Goal: Check status: Check status

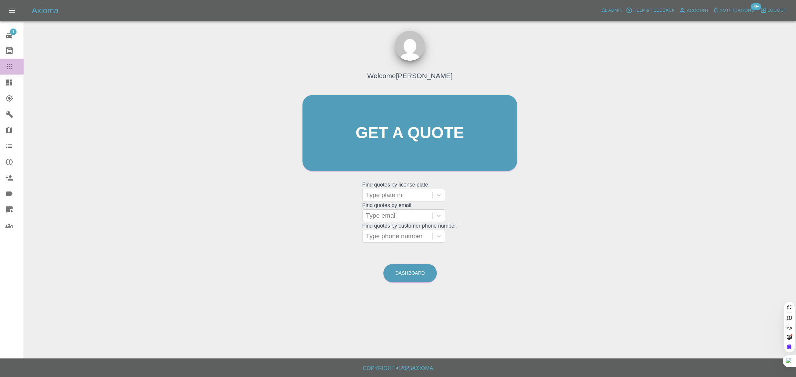
click at [12, 66] on icon at bounding box center [9, 67] width 8 height 8
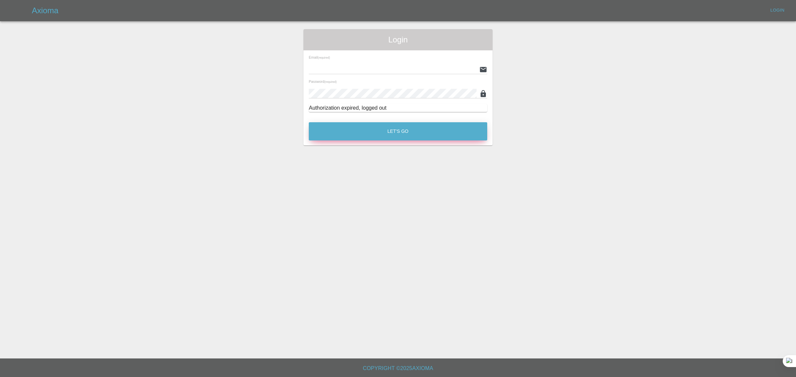
type input "[EMAIL_ADDRESS][DOMAIN_NAME]"
click at [361, 135] on button "Let's Go" at bounding box center [398, 131] width 178 height 18
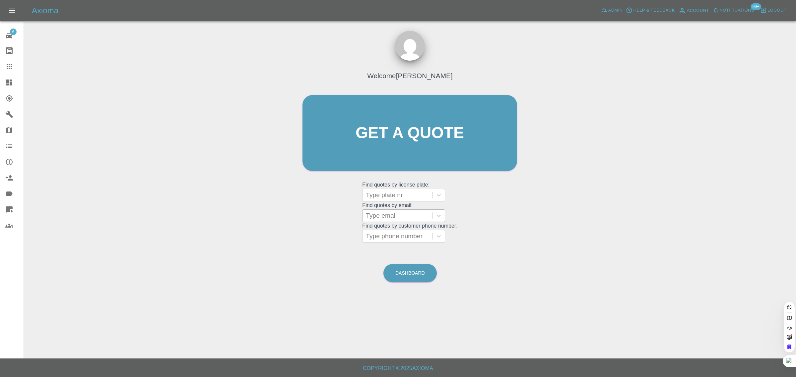
click at [389, 211] on div at bounding box center [397, 215] width 63 height 9
paste input "[EMAIL_ADDRESS][DOMAIN_NAME]"
type input "[EMAIL_ADDRESS][DOMAIN_NAME]"
click at [403, 229] on div "KP69WMF, Archived" at bounding box center [403, 232] width 83 height 13
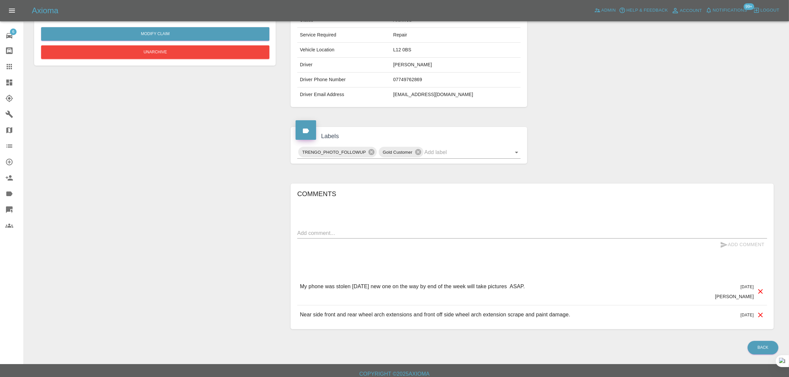
scroll to position [133, 0]
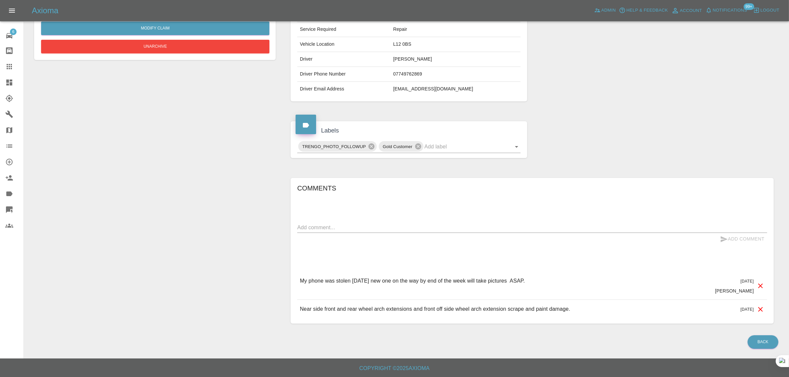
click at [13, 66] on div at bounding box center [14, 67] width 19 height 8
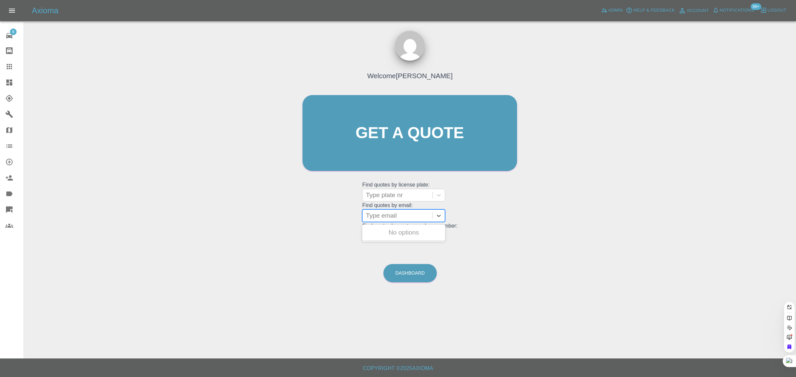
click at [391, 217] on div at bounding box center [397, 215] width 63 height 9
paste input "[EMAIL_ADDRESS][DOMAIN_NAME]"
type input "[EMAIL_ADDRESS][DOMAIN_NAME]"
click at [396, 238] on div "KV65HBE, Archived" at bounding box center [403, 232] width 83 height 13
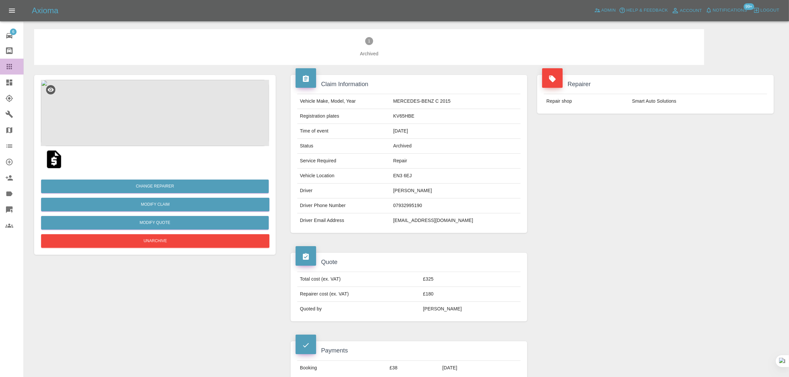
click at [13, 61] on link "Claims" at bounding box center [12, 67] width 24 height 16
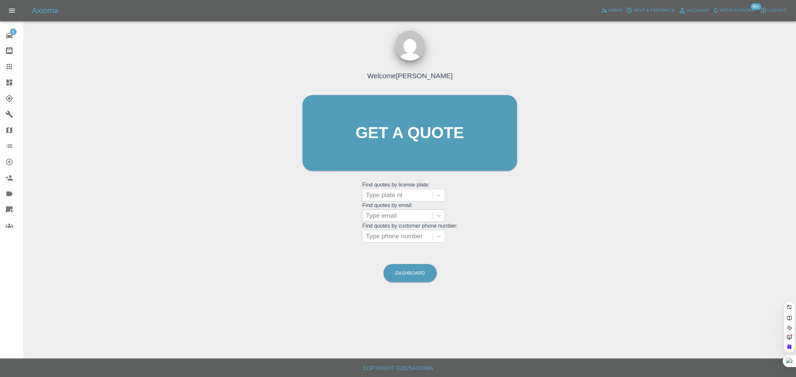
click at [403, 214] on div at bounding box center [397, 215] width 63 height 9
paste input "[EMAIL_ADDRESS][DOMAIN_NAME]"
type input "temur79@hotmail.co.u"
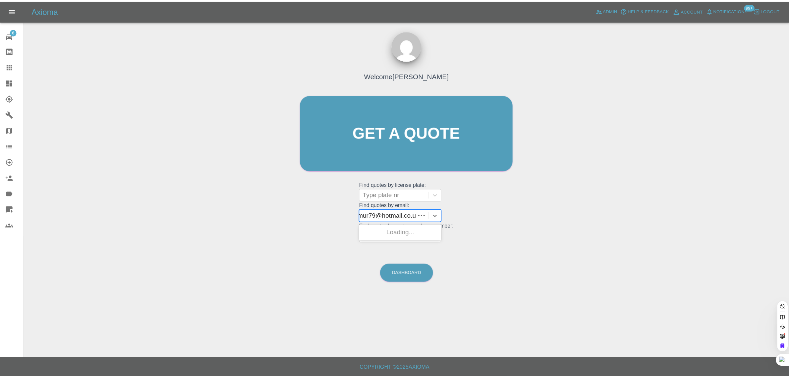
scroll to position [0, 0]
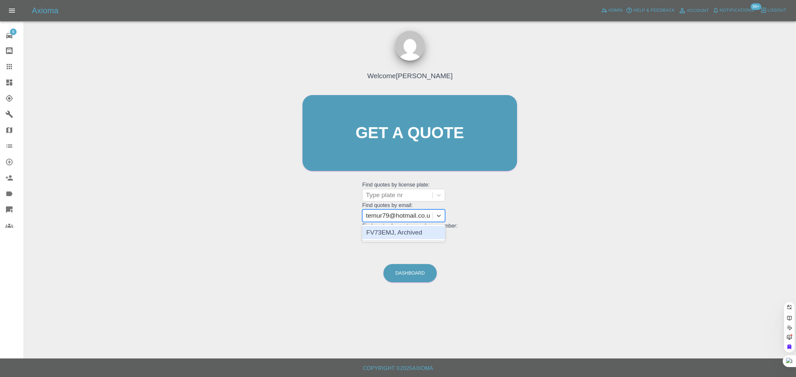
click at [404, 233] on div "FV73EMJ, Archived" at bounding box center [403, 232] width 83 height 13
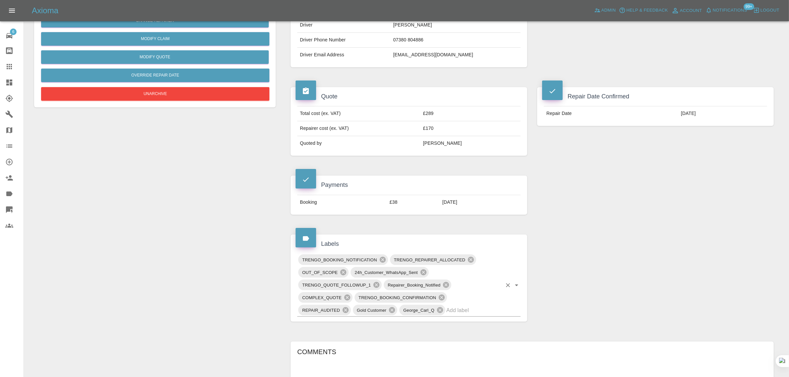
scroll to position [290, 0]
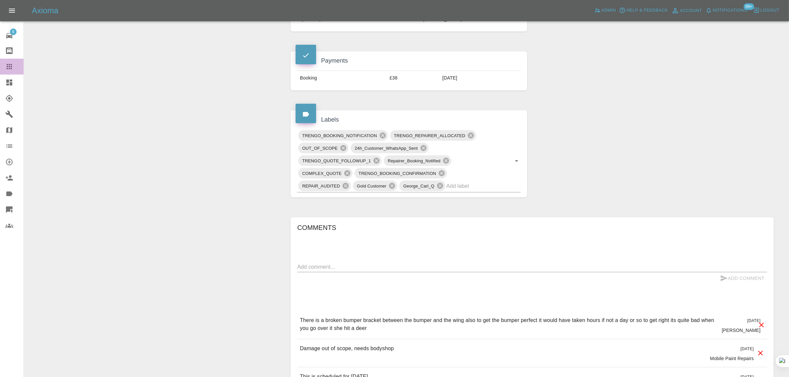
click at [7, 67] on icon at bounding box center [9, 66] width 5 height 5
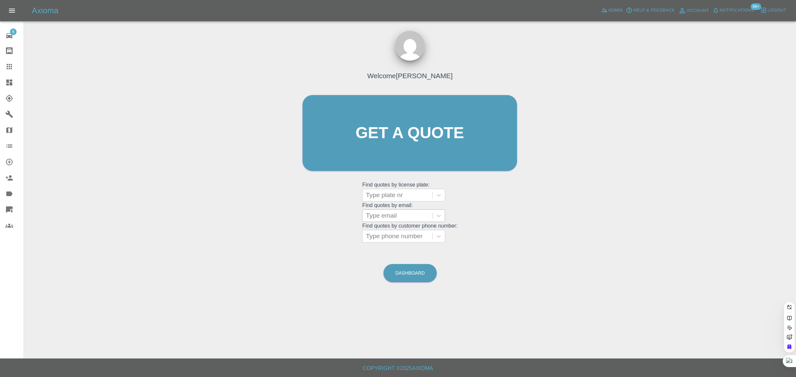
click at [388, 216] on div at bounding box center [397, 215] width 63 height 9
paste input "[EMAIL_ADDRESS][DOMAIN_NAME]"
type input "[EMAIL_ADDRESS][DOMAIN_NAME]"
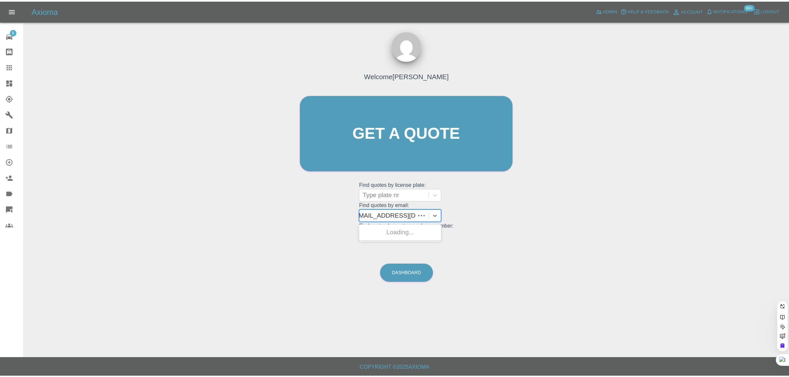
scroll to position [0, 0]
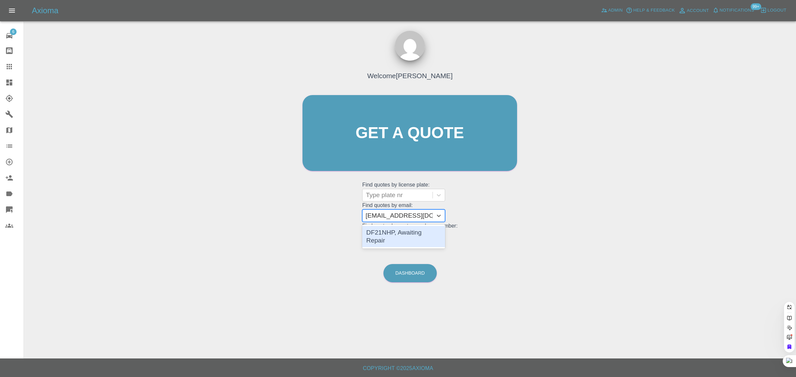
click at [395, 227] on div "DF21NHP, Awaiting Repair" at bounding box center [403, 236] width 83 height 21
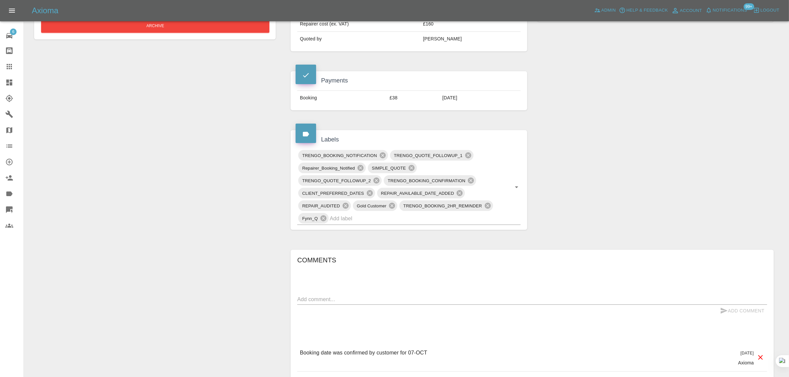
scroll to position [331, 0]
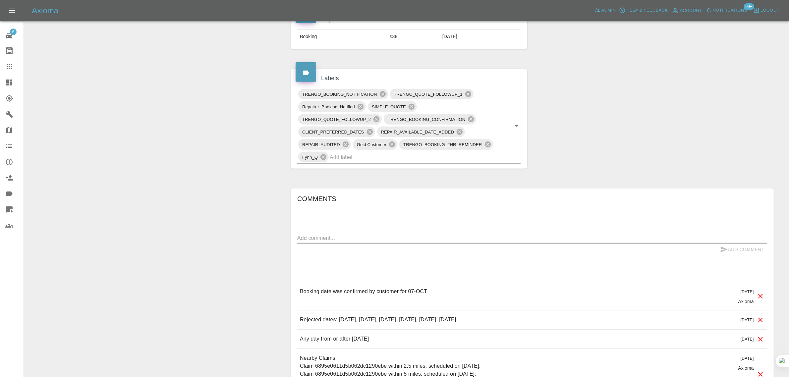
click at [415, 240] on textarea at bounding box center [532, 238] width 470 height 8
paste textarea "The repair is being done at my work place, unfortunately this day is an audit, …"
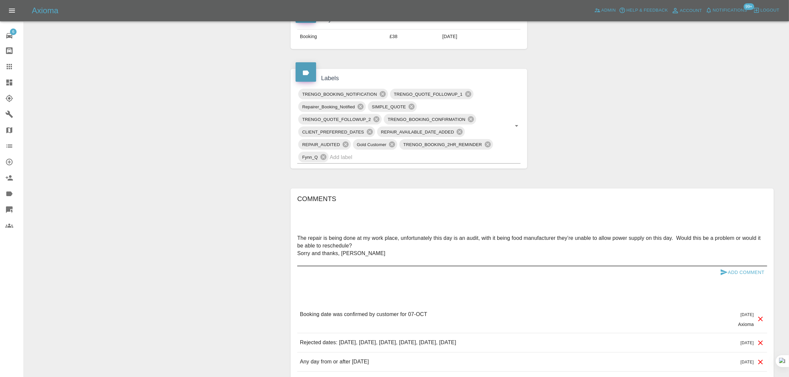
type textarea "The repair is being done at my work place, unfortunately this day is an audit, …"
click at [750, 270] on button "Add Comment" at bounding box center [743, 273] width 50 height 12
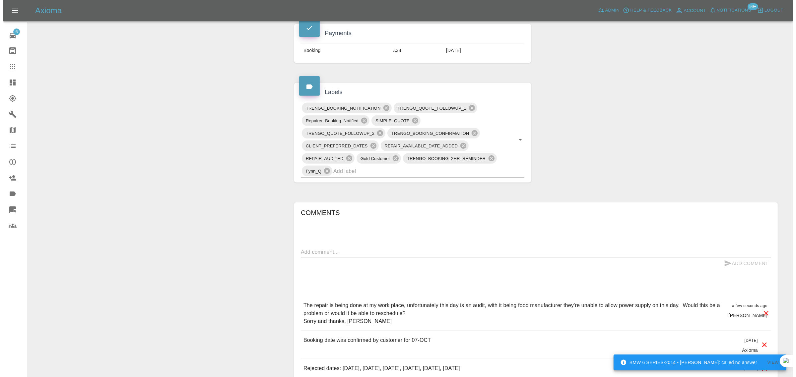
scroll to position [124, 0]
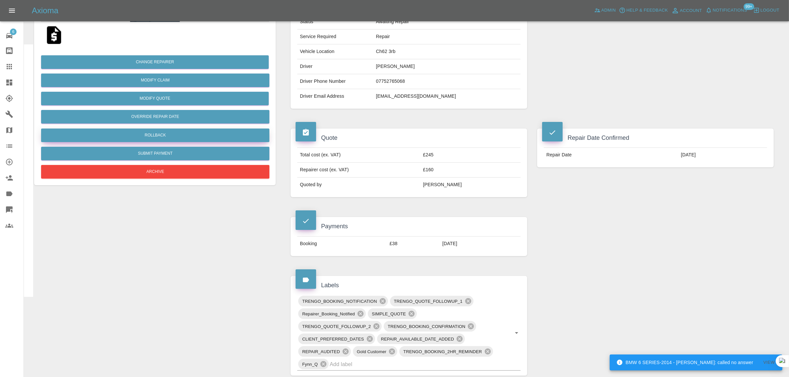
click at [171, 134] on button "Rollback" at bounding box center [155, 136] width 228 height 14
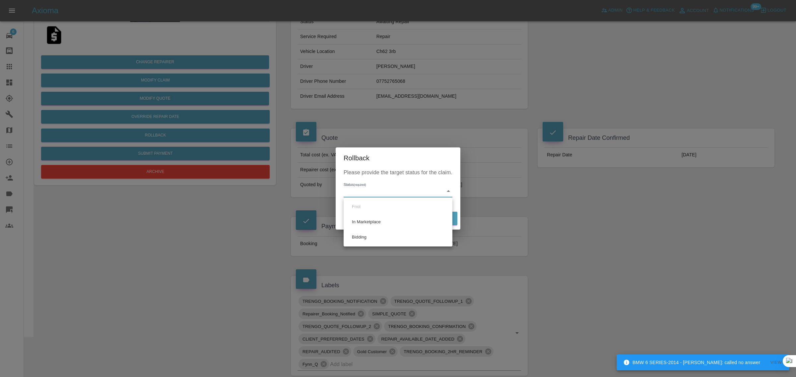
click at [347, 189] on body "BMW 6 SERIES-2014 - [PERSON_NAME]: called no answer View Axioma Admin Help & Fe…" at bounding box center [398, 307] width 796 height 863
click at [374, 233] on li "Bidding" at bounding box center [397, 237] width 105 height 15
type input "bidding"
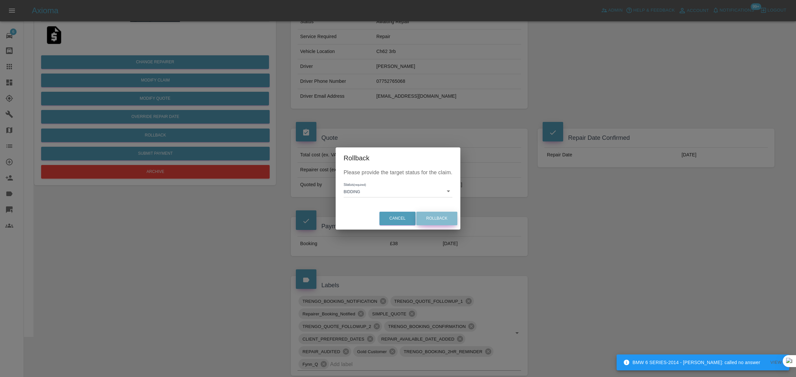
click at [436, 222] on button "Rollback" at bounding box center [436, 219] width 41 height 14
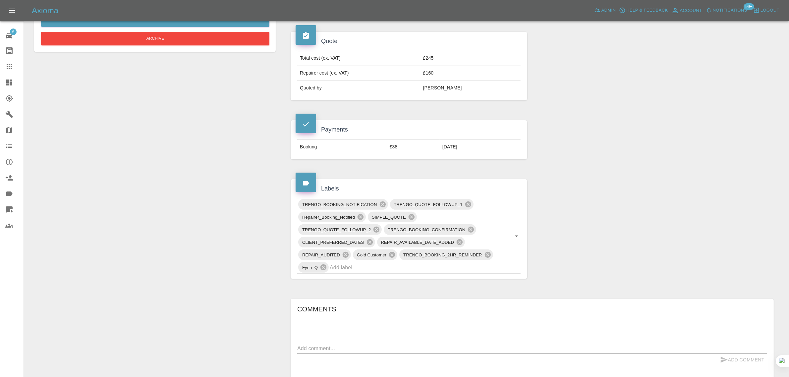
scroll to position [249, 0]
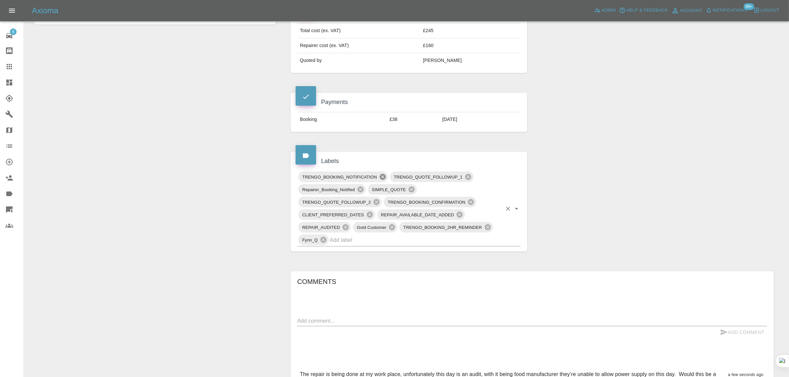
click at [382, 176] on icon at bounding box center [383, 177] width 6 height 6
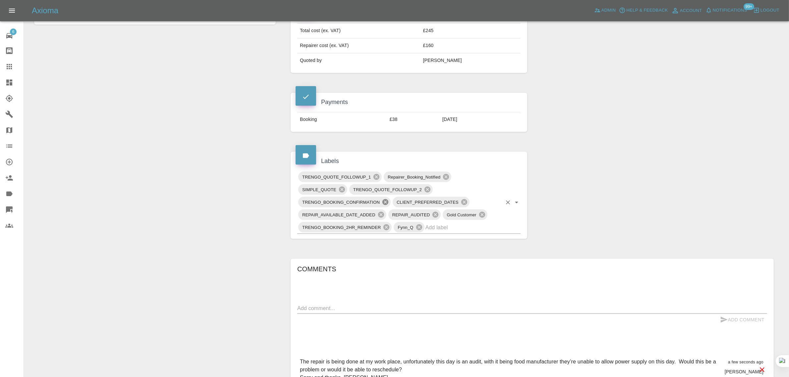
click at [386, 203] on icon at bounding box center [385, 202] width 7 height 7
click at [486, 214] on icon at bounding box center [488, 215] width 6 height 6
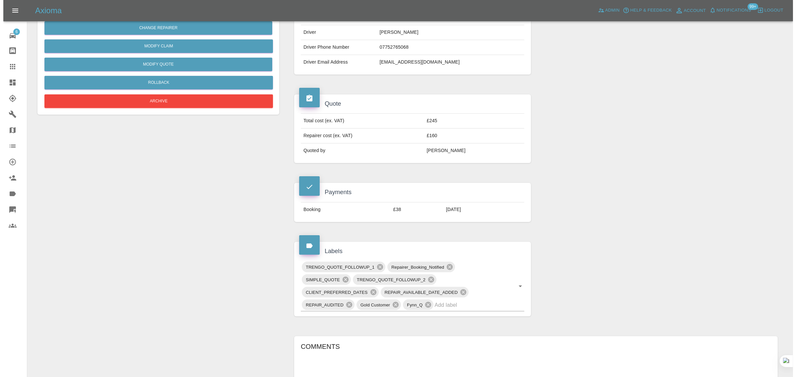
scroll to position [0, 0]
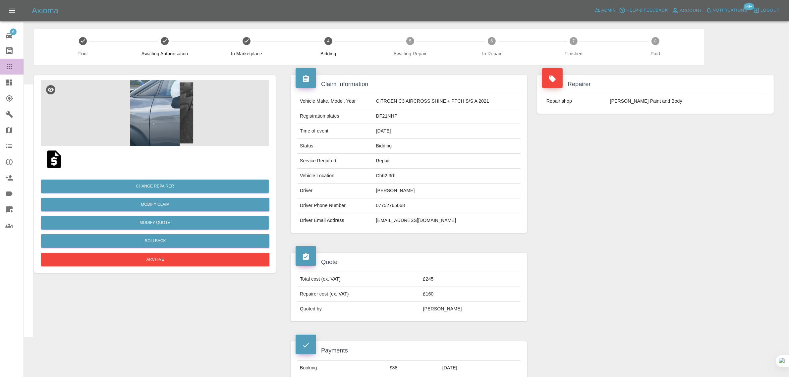
click at [11, 66] on icon at bounding box center [9, 66] width 5 height 5
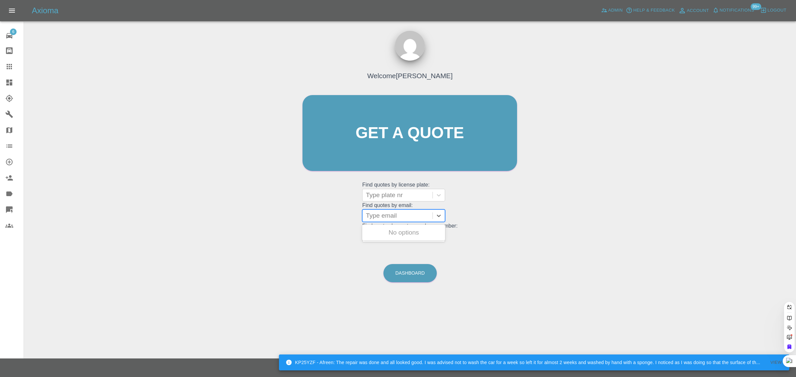
click at [383, 218] on div at bounding box center [397, 215] width 63 height 9
paste input "[EMAIL_ADDRESS][DOMAIN_NAME]"
type input "[EMAIL_ADDRESS][DOMAIN_NAME]"
click at [386, 231] on div "DA72FZG, Bidding" at bounding box center [403, 232] width 83 height 13
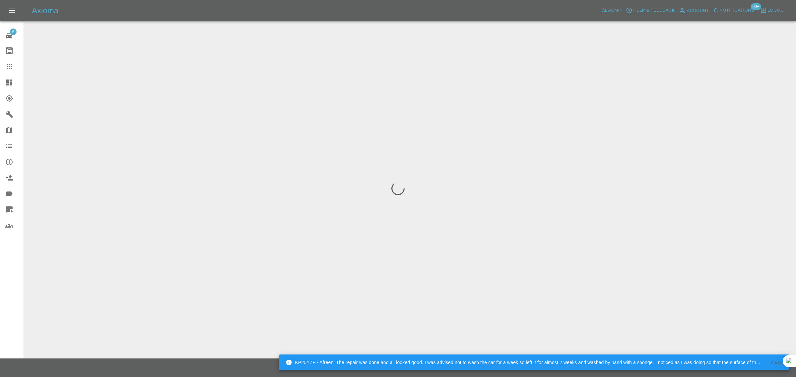
click at [12, 274] on div "6 Repair home Bodyshop home Claims Dashboard Explorer Garages Map Organization …" at bounding box center [12, 188] width 24 height 377
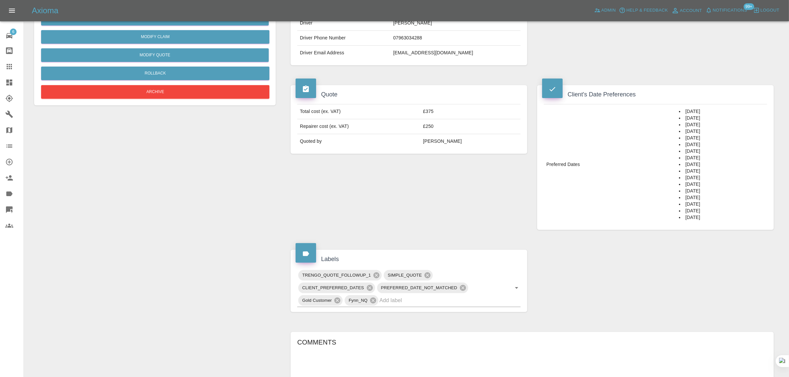
scroll to position [17, 0]
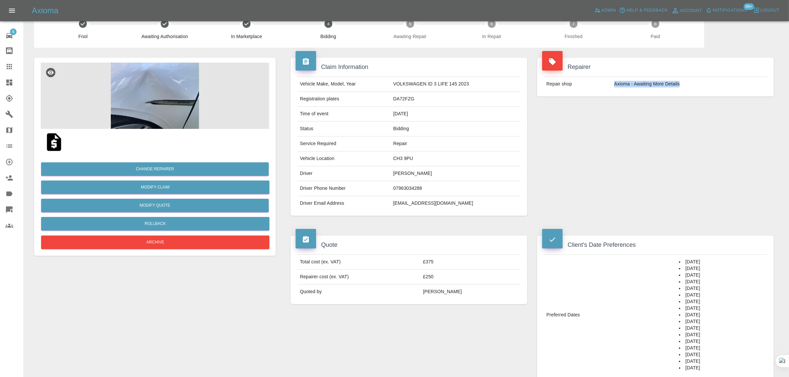
drag, startPoint x: 614, startPoint y: 85, endPoint x: 721, endPoint y: 91, distance: 107.3
click at [721, 91] on td "Axioma - Awaiting More Details" at bounding box center [690, 84] width 156 height 15
copy td "Axioma - Awaiting More Details"
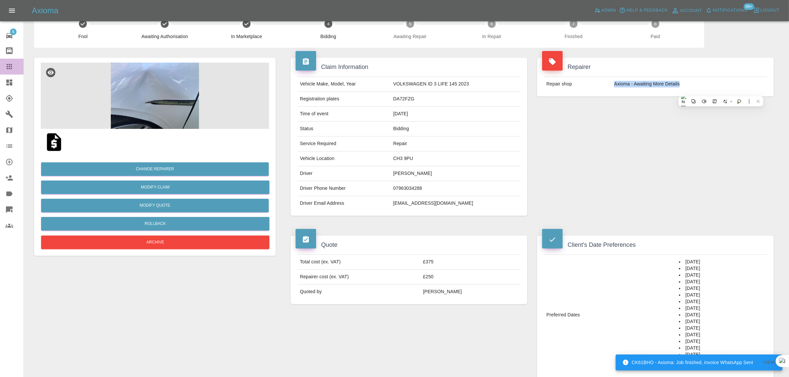
click at [5, 64] on link "Claims" at bounding box center [12, 67] width 24 height 16
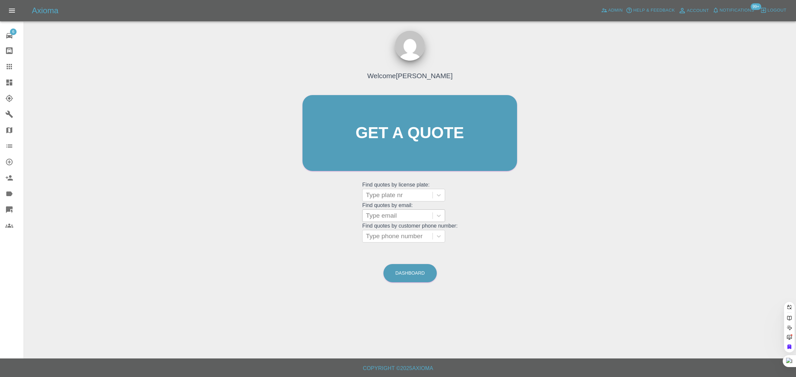
click at [388, 220] on div at bounding box center [397, 215] width 63 height 9
paste input "[PERSON_NAME][EMAIL_ADDRESS][DOMAIN_NAME]"
type input "[PERSON_NAME][EMAIL_ADDRESS][DOMAIN_NAME]"
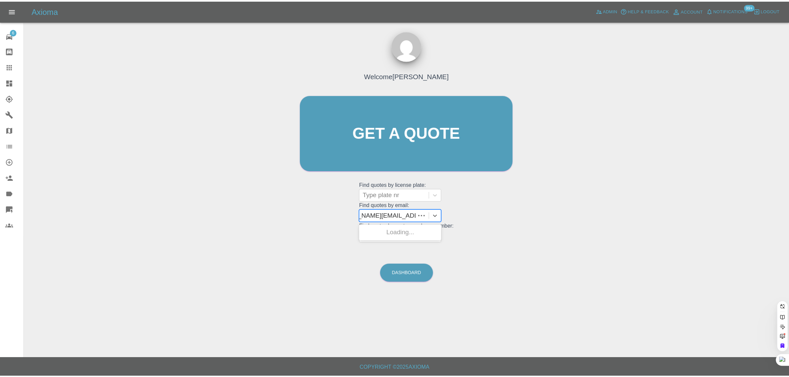
scroll to position [0, 25]
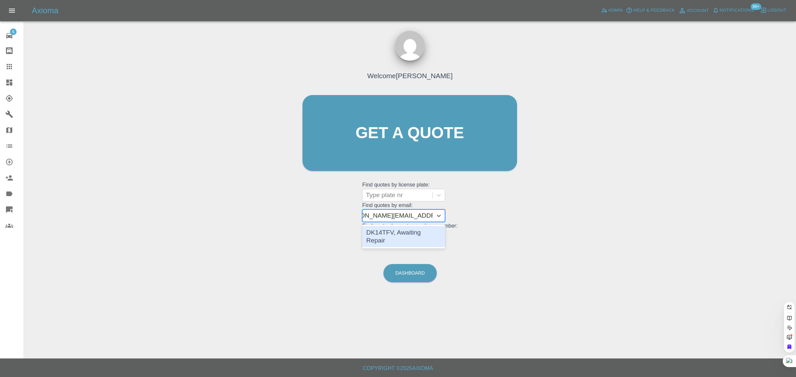
click at [406, 230] on div "DK14TFV, Awaiting Repair" at bounding box center [403, 236] width 83 height 21
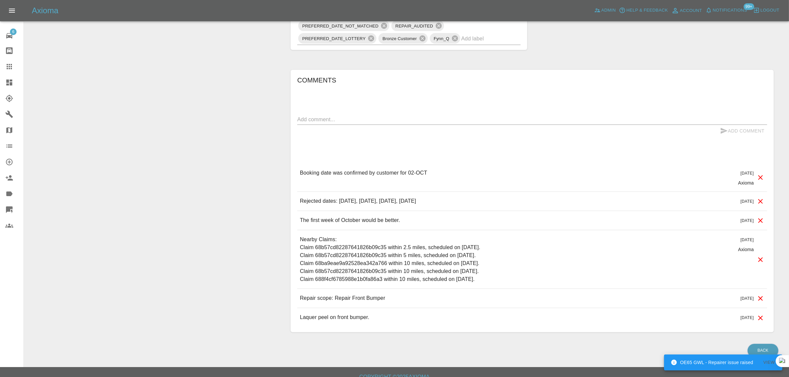
scroll to position [456, 0]
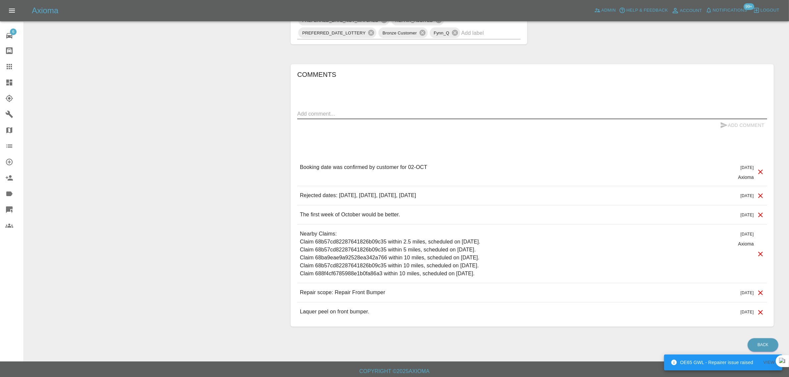
click at [420, 117] on textarea at bounding box center [532, 114] width 470 height 8
paste textarea "I still don't have a time for my appointment [DATE]. My number is [PHONE_NUMBER…"
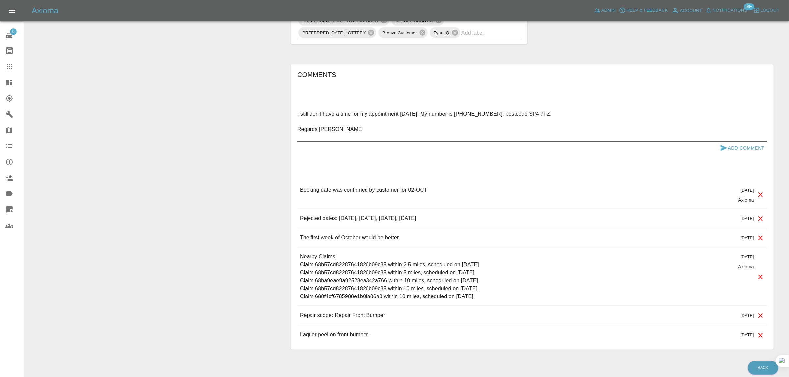
type textarea "I still don't have a time for my appointment [DATE]. My number is [PHONE_NUMBER…"
click at [735, 147] on button "Add Comment" at bounding box center [743, 148] width 50 height 12
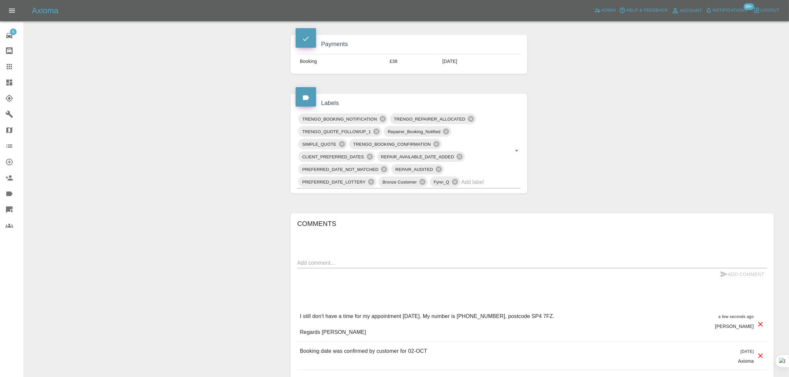
scroll to position [249, 0]
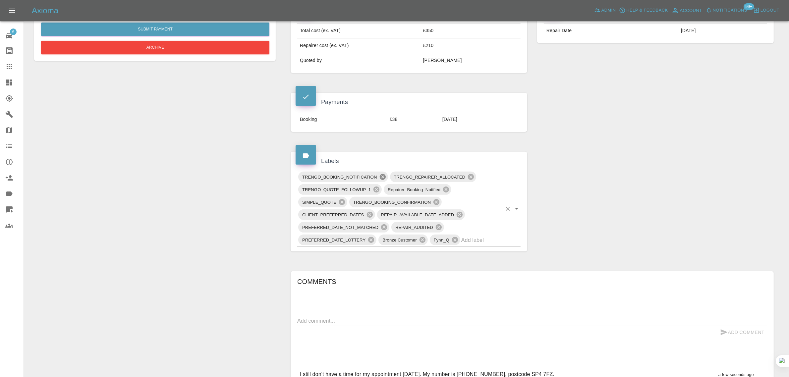
click at [382, 178] on icon at bounding box center [383, 177] width 6 height 6
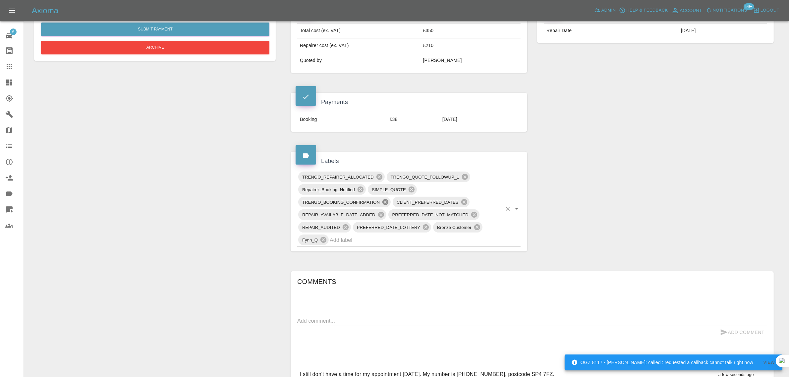
click at [382, 203] on icon at bounding box center [385, 202] width 7 height 7
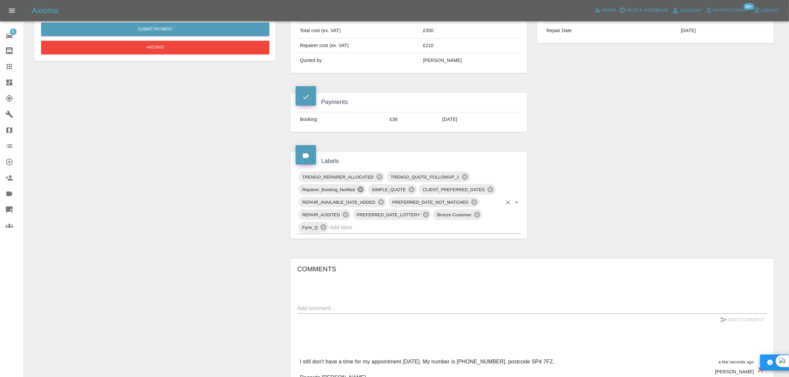
click at [360, 192] on icon at bounding box center [361, 190] width 6 height 6
click at [267, 273] on div "Change Repairer Modify Claim Modify Quote Override Repair Date Rollback Submit …" at bounding box center [155, 191] width 252 height 750
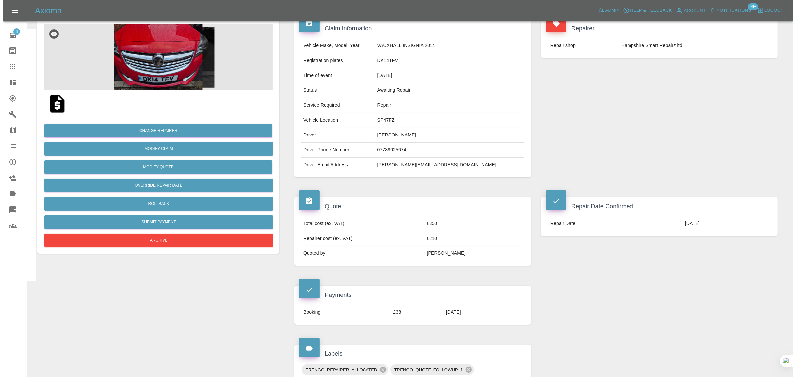
scroll to position [41, 0]
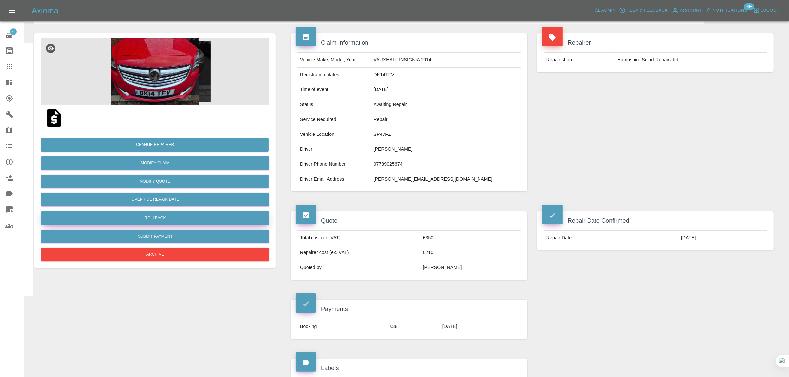
click at [170, 219] on button "Rollback" at bounding box center [155, 218] width 228 height 14
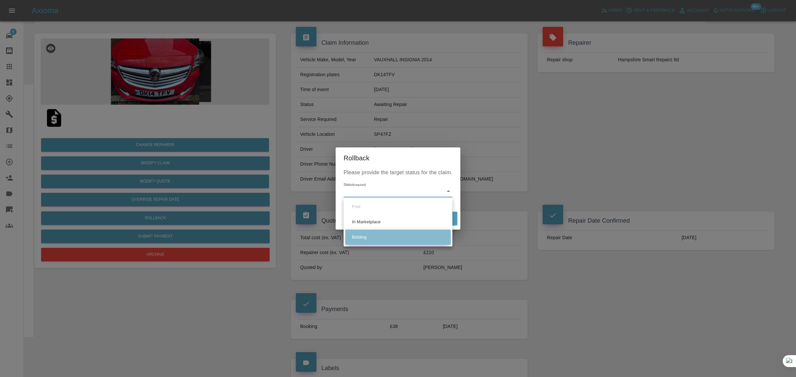
click at [366, 232] on li "Bidding" at bounding box center [397, 237] width 105 height 15
type input "bidding"
click at [448, 219] on button "Rollback" at bounding box center [436, 219] width 41 height 14
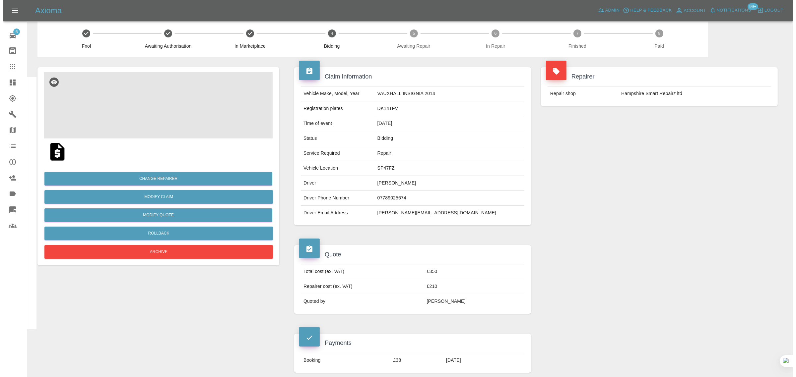
scroll to position [0, 0]
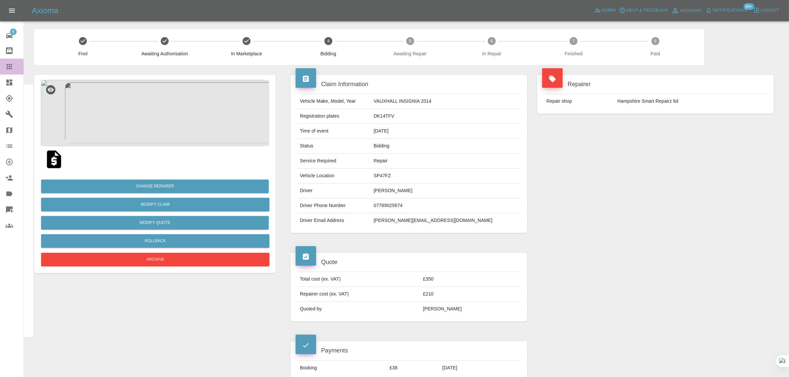
click at [13, 64] on div at bounding box center [14, 67] width 19 height 8
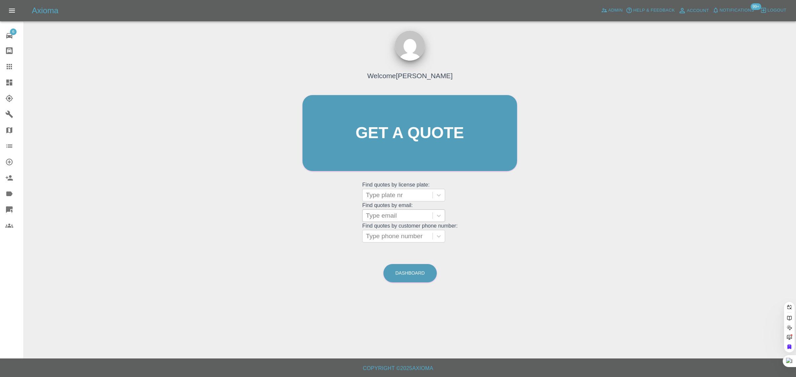
click at [394, 210] on div "Type email" at bounding box center [397, 216] width 70 height 12
paste input "[PERSON_NAME][EMAIL_ADDRESS][DOMAIN_NAME]"
type input "[PERSON_NAME][EMAIL_ADDRESS][DOMAIN_NAME]"
click at [401, 238] on div "LF21DHE, Awaiting Repair" at bounding box center [403, 236] width 83 height 21
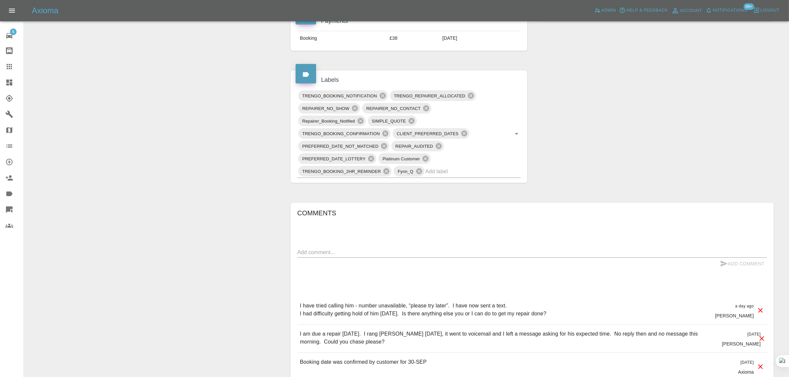
scroll to position [414, 0]
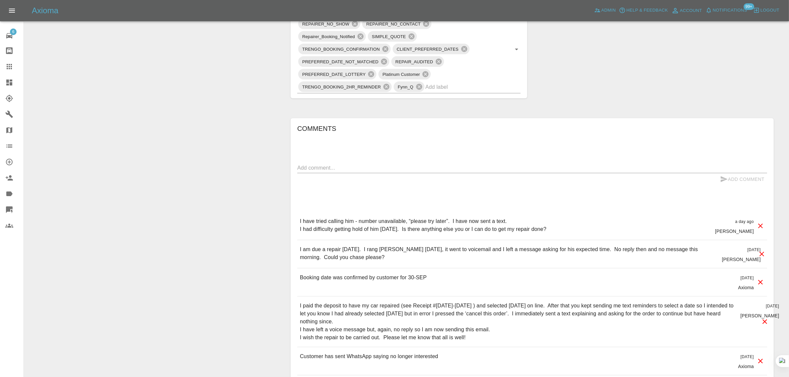
click at [395, 169] on textarea at bounding box center [532, 168] width 470 height 8
paste textarea "[PERSON_NAME] has contacted me using WhatsApp apologising and offering to arran…"
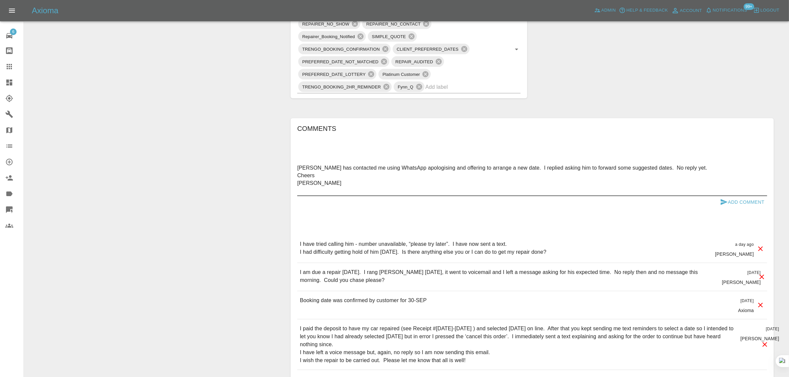
type textarea "[PERSON_NAME] has contacted me using WhatsApp apologising and offering to arran…"
click at [753, 203] on button "Add Comment" at bounding box center [743, 202] width 50 height 12
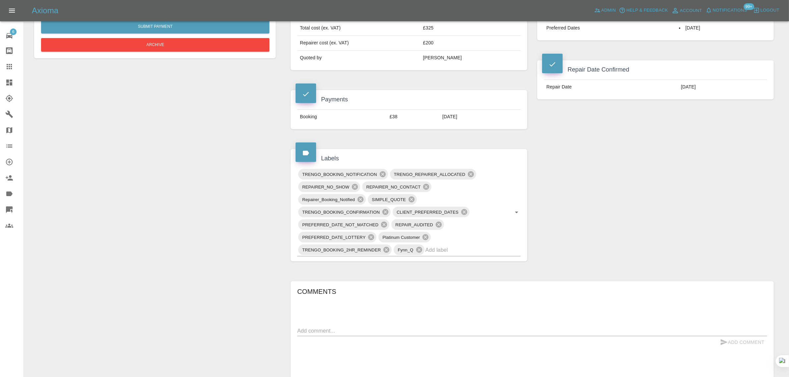
scroll to position [249, 0]
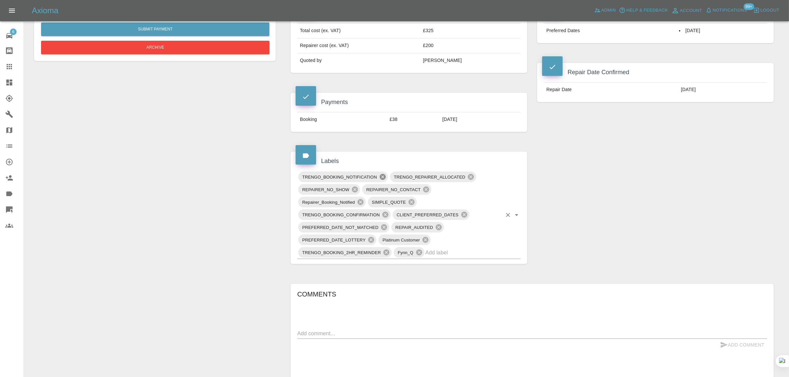
click at [382, 177] on icon at bounding box center [382, 176] width 7 height 7
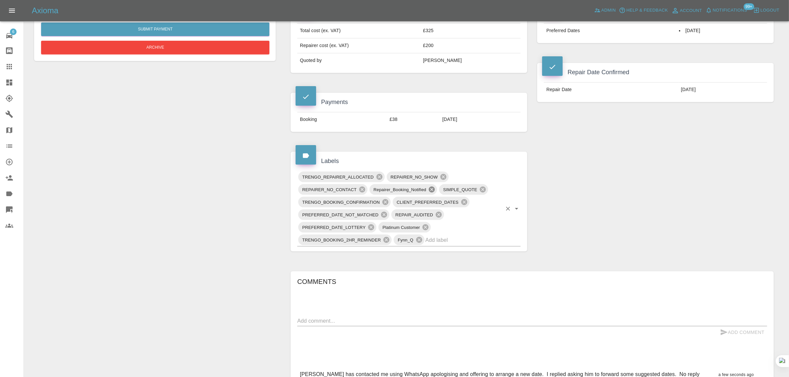
click at [433, 191] on icon at bounding box center [431, 189] width 7 height 7
click at [382, 203] on icon at bounding box center [385, 202] width 7 height 7
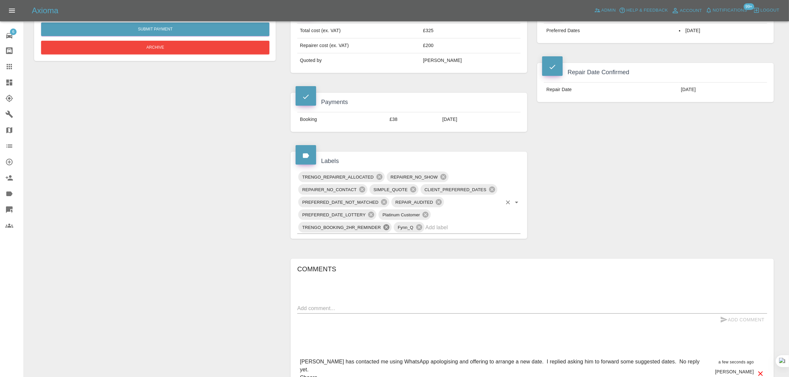
click at [386, 228] on icon at bounding box center [387, 227] width 6 height 6
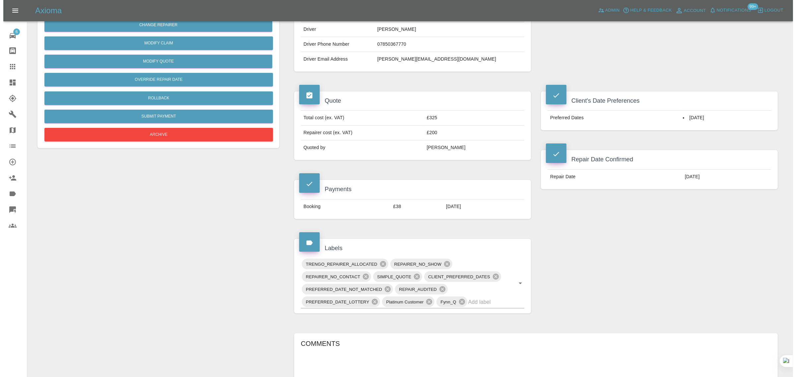
scroll to position [41, 0]
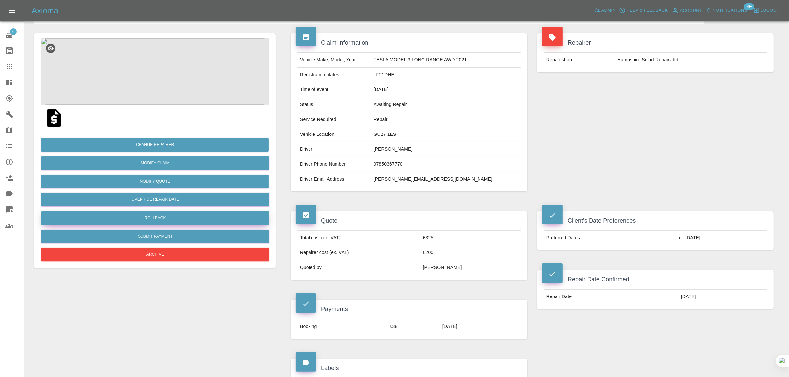
click at [152, 216] on button "Rollback" at bounding box center [155, 218] width 228 height 14
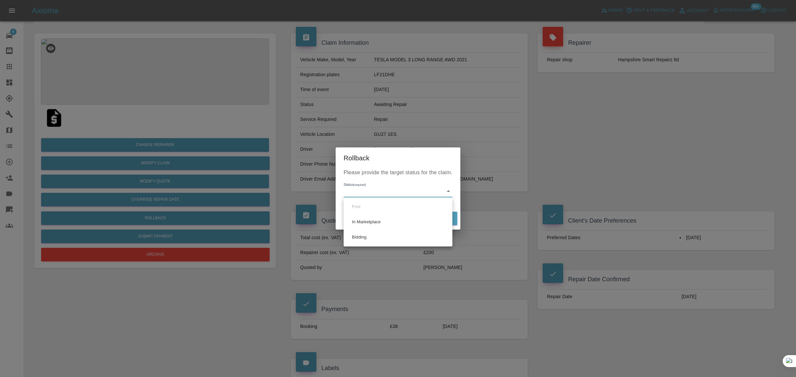
drag, startPoint x: 355, startPoint y: 235, endPoint x: 376, endPoint y: 236, distance: 20.6
click at [355, 235] on li "Bidding" at bounding box center [397, 237] width 105 height 15
type input "bidding"
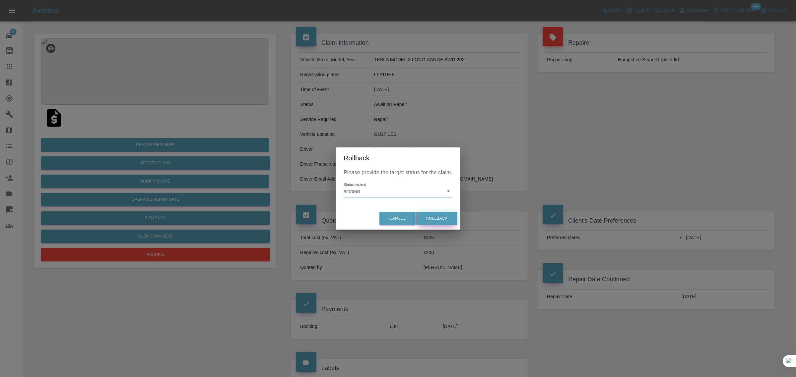
click at [445, 216] on button "Rollback" at bounding box center [436, 219] width 41 height 14
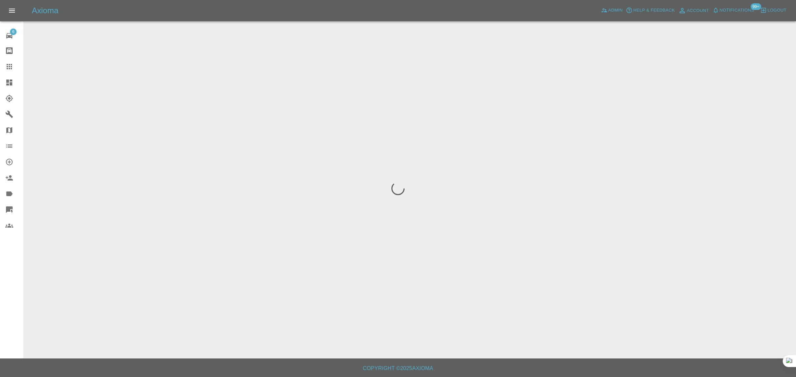
scroll to position [0, 0]
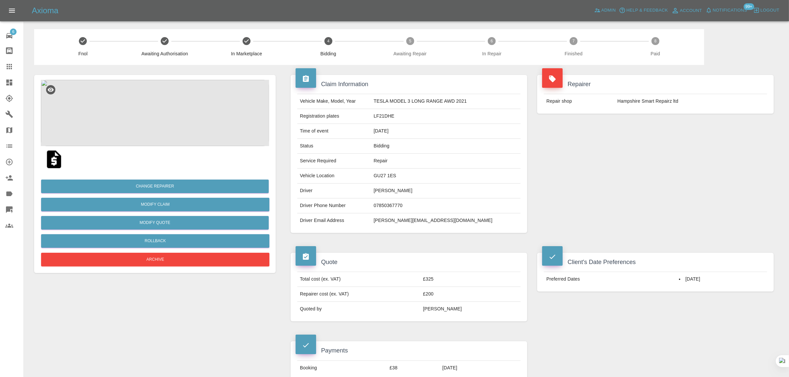
click at [4, 71] on link "Claims" at bounding box center [12, 67] width 24 height 16
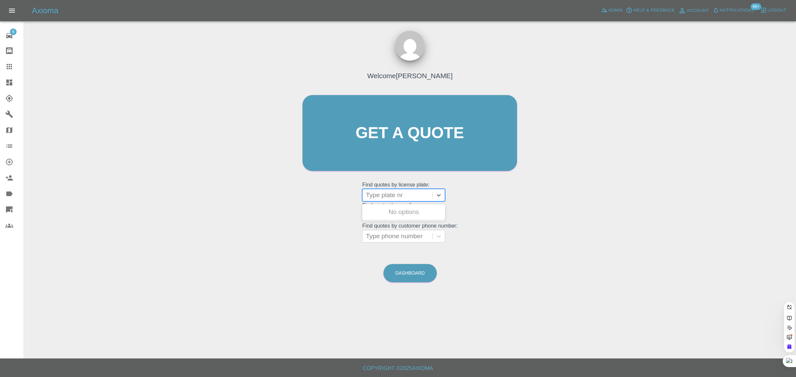
click at [396, 197] on div at bounding box center [397, 195] width 63 height 9
paste input "J444WJW"
click at [380, 197] on input "J444WJW" at bounding box center [381, 195] width 31 height 8
type input "J444 WJW"
